Goal: Task Accomplishment & Management: Manage account settings

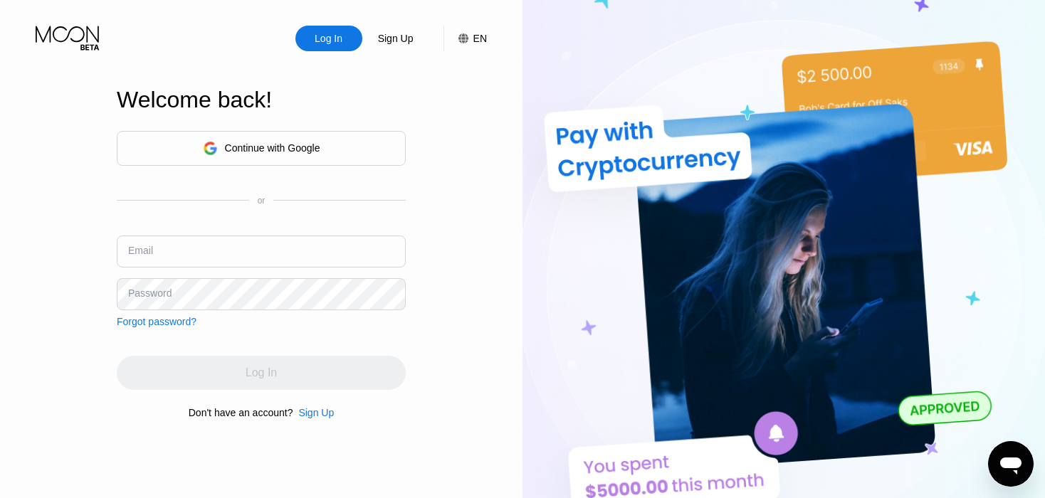
click at [226, 243] on input "text" at bounding box center [261, 252] width 289 height 32
paste input "Dit is een servicemail. [PERSON_NAME] naar je accountinstellingen om je uit te …"
type input "Dit is een servicemail. [PERSON_NAME] naar je accountinstellingen om je uit te …"
paste input "[EMAIL_ADDRESS][DOMAIN_NAME]"
type input "[EMAIL_ADDRESS][DOMAIN_NAME]"
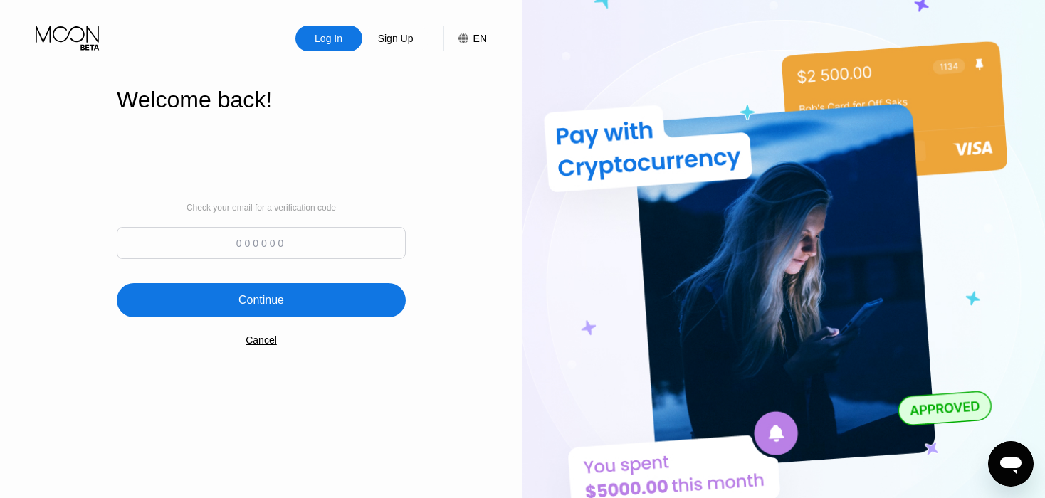
click at [283, 235] on input at bounding box center [261, 243] width 289 height 32
paste input "929867"
type input "929867"
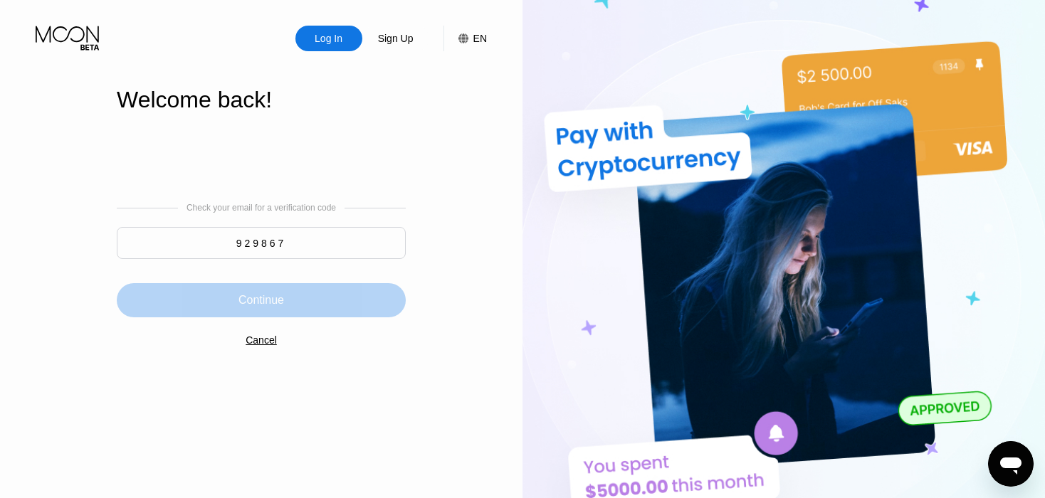
click at [285, 305] on div "Continue" at bounding box center [261, 300] width 289 height 34
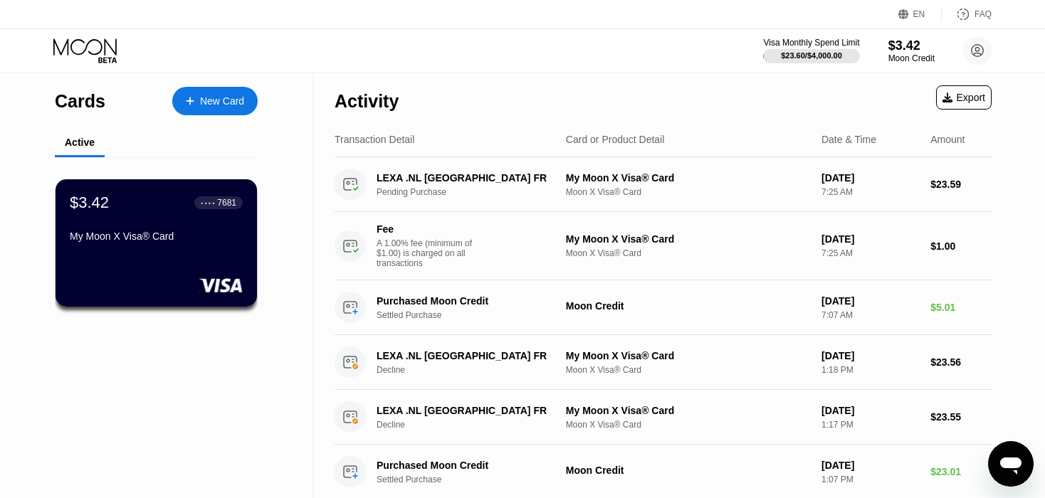
drag, startPoint x: 636, startPoint y: 110, endPoint x: 638, endPoint y: 100, distance: 9.4
click at [638, 100] on div "Activity Export" at bounding box center [663, 98] width 657 height 50
click at [93, 55] on icon at bounding box center [86, 50] width 66 height 25
